Goal: Register for event/course

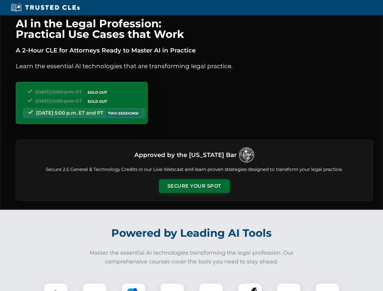
click at [194, 186] on button "Secure Your Spot" at bounding box center [194, 186] width 71 height 14
click at [56, 287] on img at bounding box center [56, 295] width 18 height 18
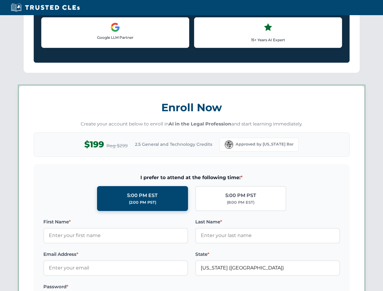
click at [133, 287] on label "Password *" at bounding box center [115, 286] width 144 height 7
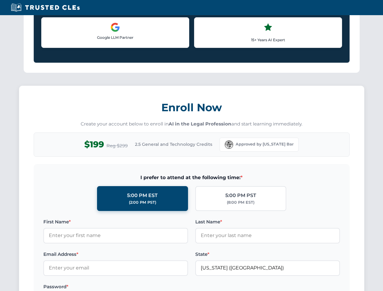
scroll to position [595, 0]
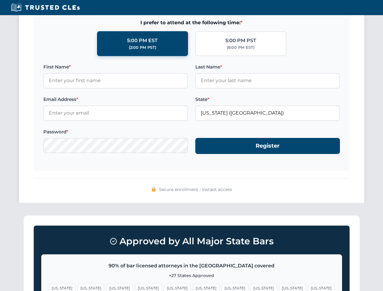
click at [279, 287] on span "[US_STATE]" at bounding box center [292, 288] width 26 height 9
